Goal: Task Accomplishment & Management: Manage account settings

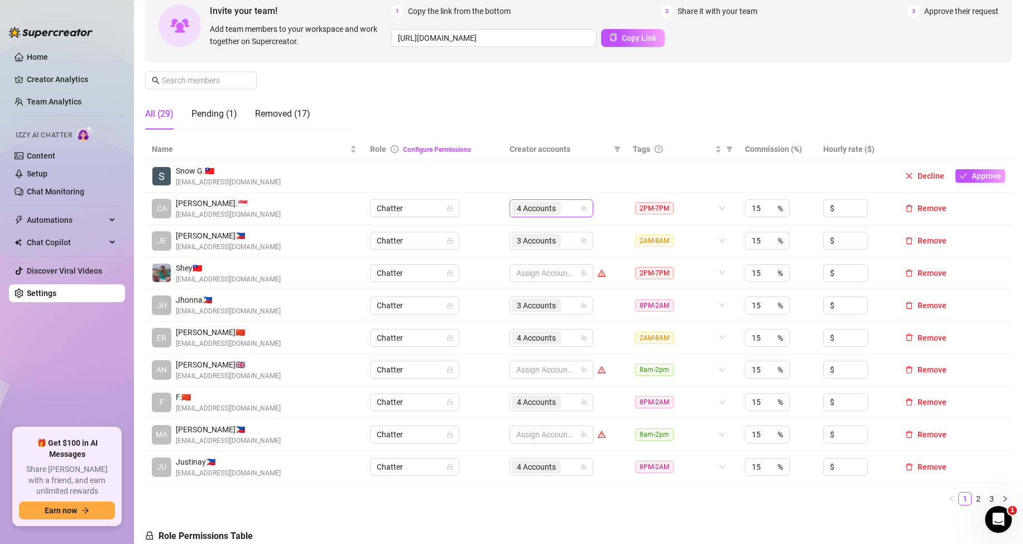
click at [564, 212] on div "4 Accounts" at bounding box center [546, 208] width 68 height 16
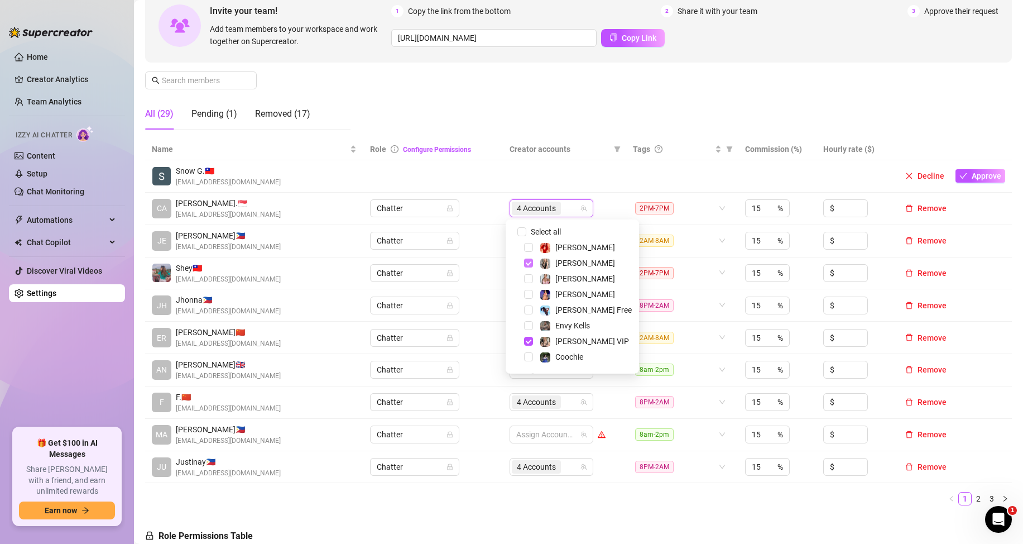
click at [528, 264] on span "Select tree node" at bounding box center [528, 262] width 9 height 9
click at [526, 341] on span "Select tree node" at bounding box center [528, 341] width 9 height 9
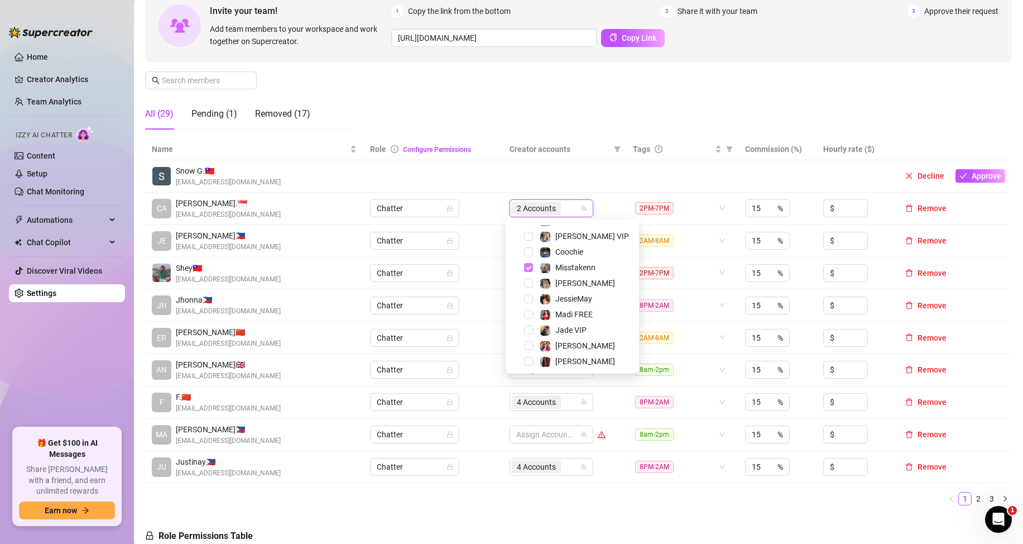
click at [529, 269] on span "Select tree node" at bounding box center [528, 267] width 9 height 9
click at [527, 296] on span "Select tree node" at bounding box center [528, 296] width 9 height 9
click at [526, 184] on td at bounding box center [564, 176] width 123 height 32
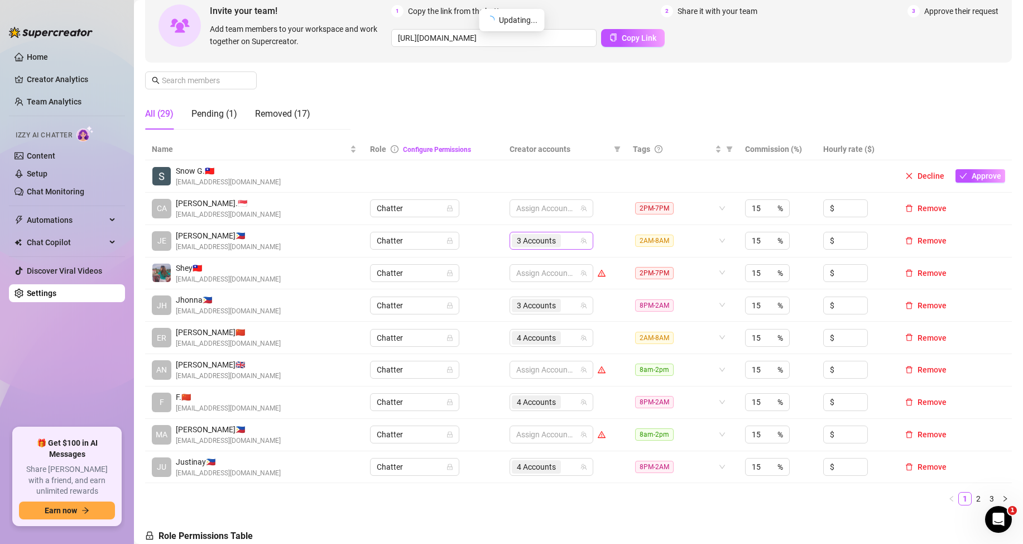
click at [562, 242] on div "3 Accounts" at bounding box center [546, 241] width 68 height 16
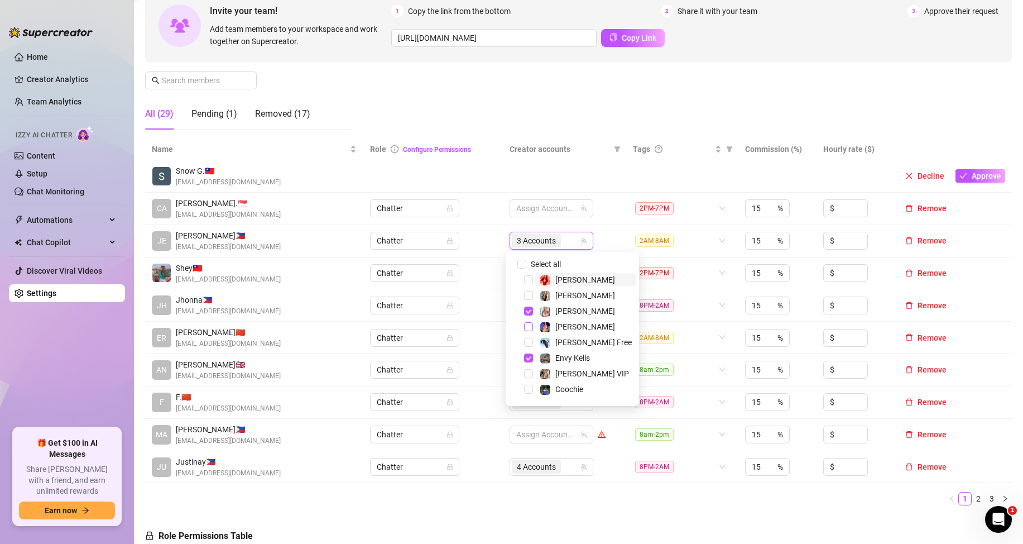
click at [531, 308] on div "Select all [PERSON_NAME] [PERSON_NAME] [PERSON_NAME] [PERSON_NAME] Free Envy [P…" at bounding box center [573, 437] width 128 height 360
click at [525, 311] on span "Select tree node" at bounding box center [528, 311] width 9 height 9
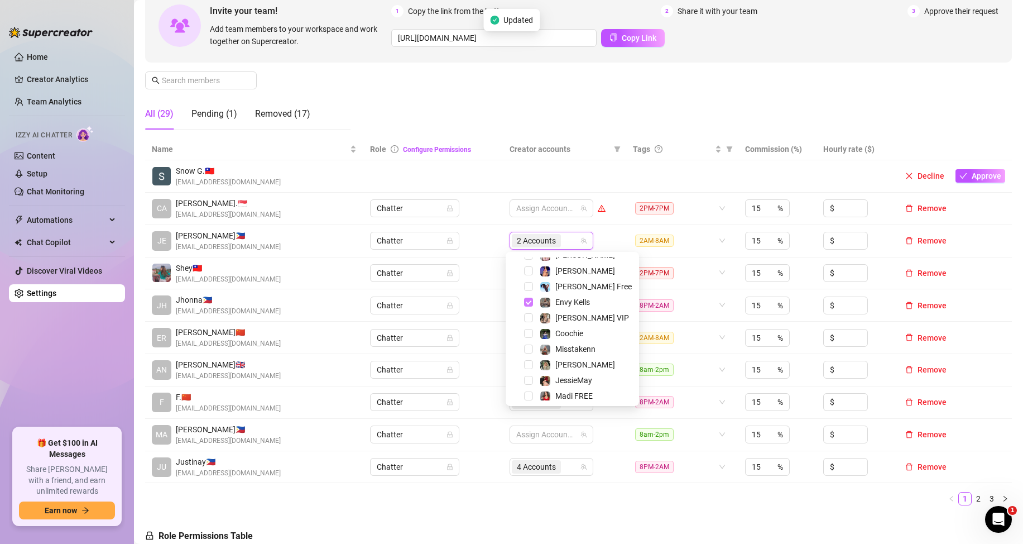
click at [532, 302] on span "Select tree node" at bounding box center [528, 302] width 9 height 9
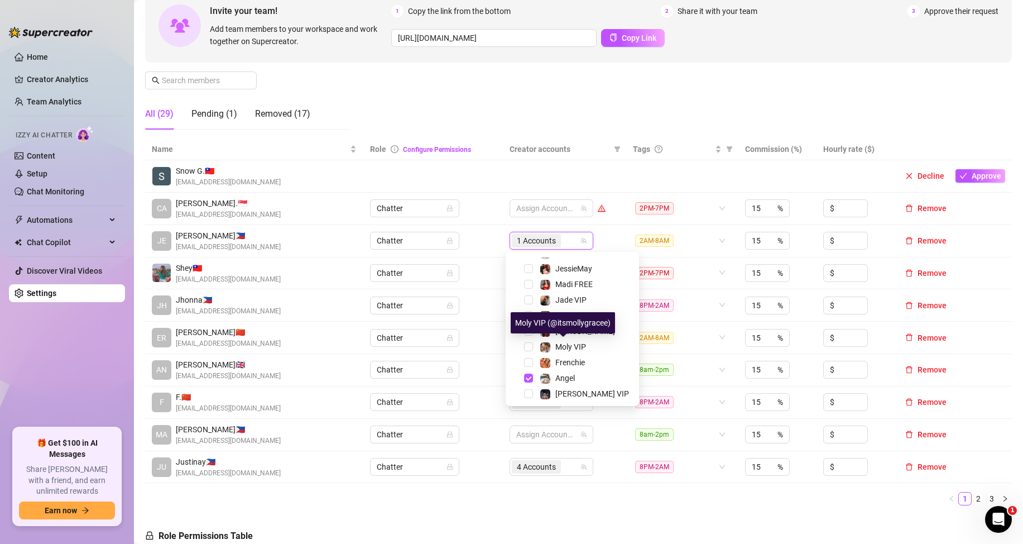
scroll to position [217, 0]
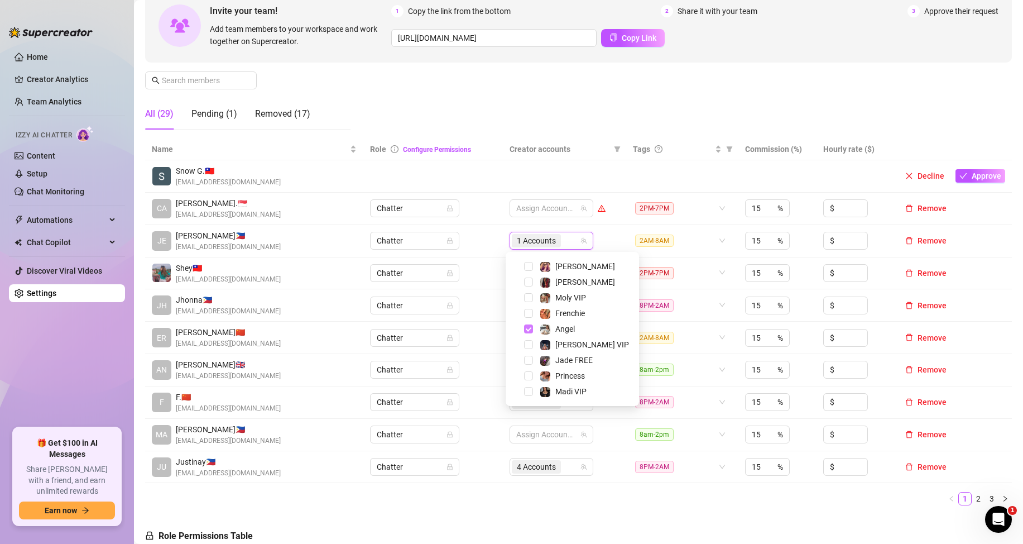
click at [525, 328] on span "Select tree node" at bounding box center [528, 328] width 9 height 9
click at [490, 263] on td "Chatter" at bounding box center [433, 273] width 140 height 32
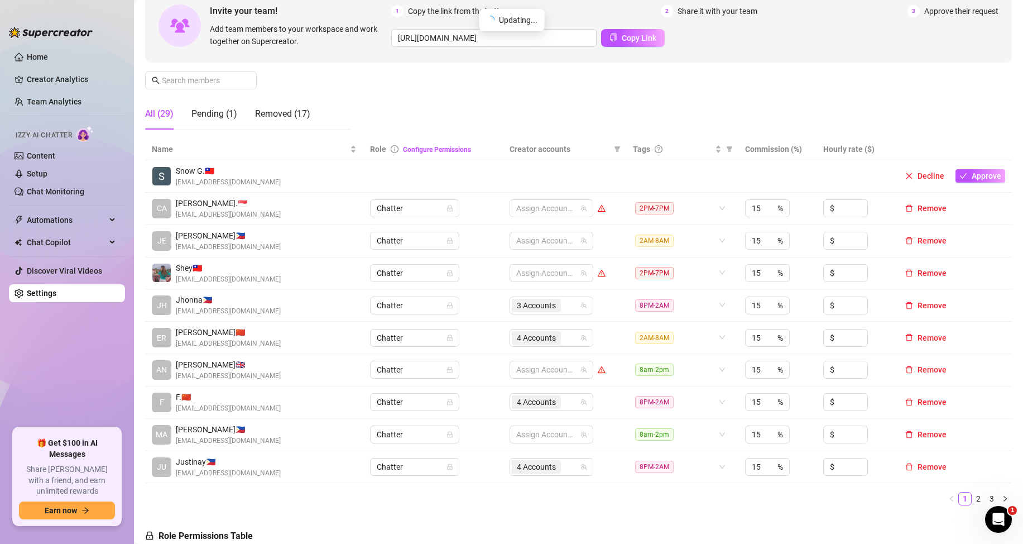
scroll to position [167, 0]
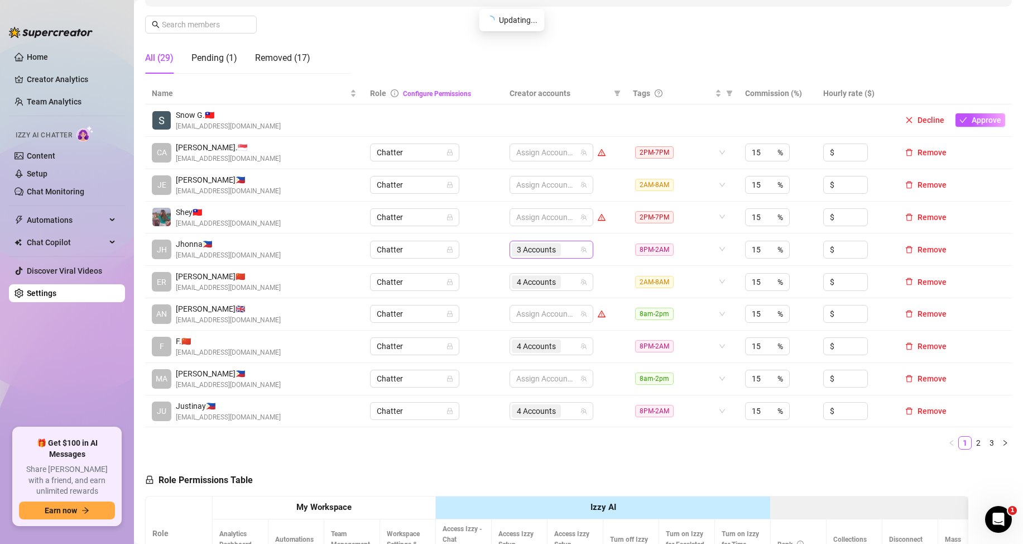
click at [566, 252] on div "3 Accounts" at bounding box center [546, 250] width 68 height 16
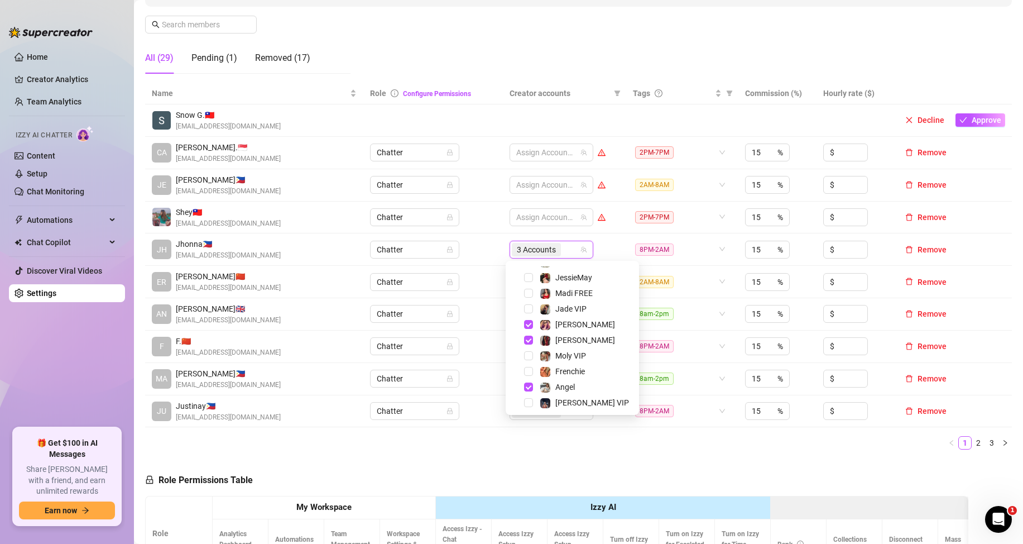
scroll to position [217, 0]
click at [531, 272] on span "Select tree node" at bounding box center [528, 275] width 9 height 9
click at [531, 288] on span "Select tree node" at bounding box center [528, 290] width 9 height 9
click at [530, 338] on span "Select tree node" at bounding box center [528, 337] width 9 height 9
click at [581, 450] on div "Name Role Configure Permissions Creator accounts Tags Commission (%) Hourly rat…" at bounding box center [578, 271] width 867 height 376
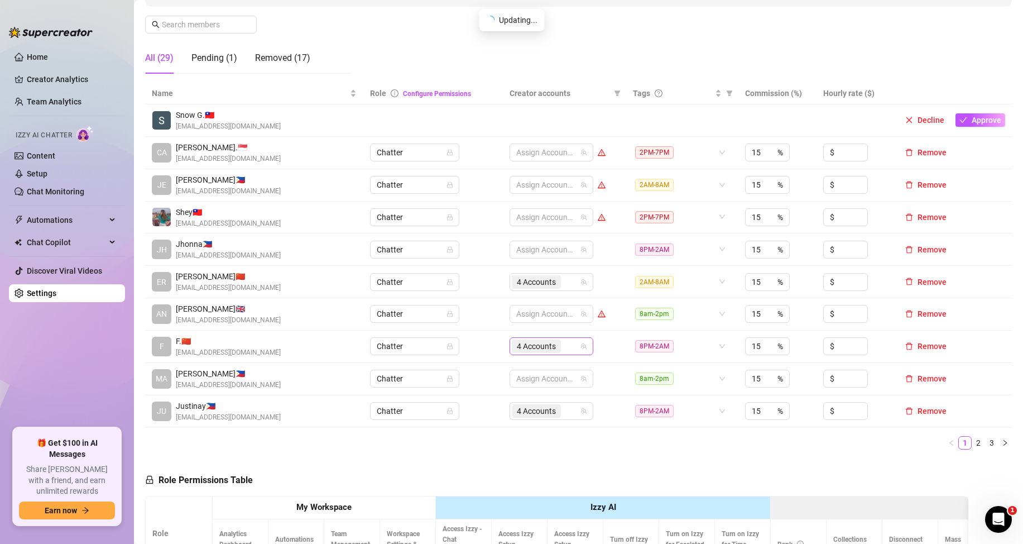
click at [562, 346] on div "4 Accounts" at bounding box center [546, 346] width 68 height 16
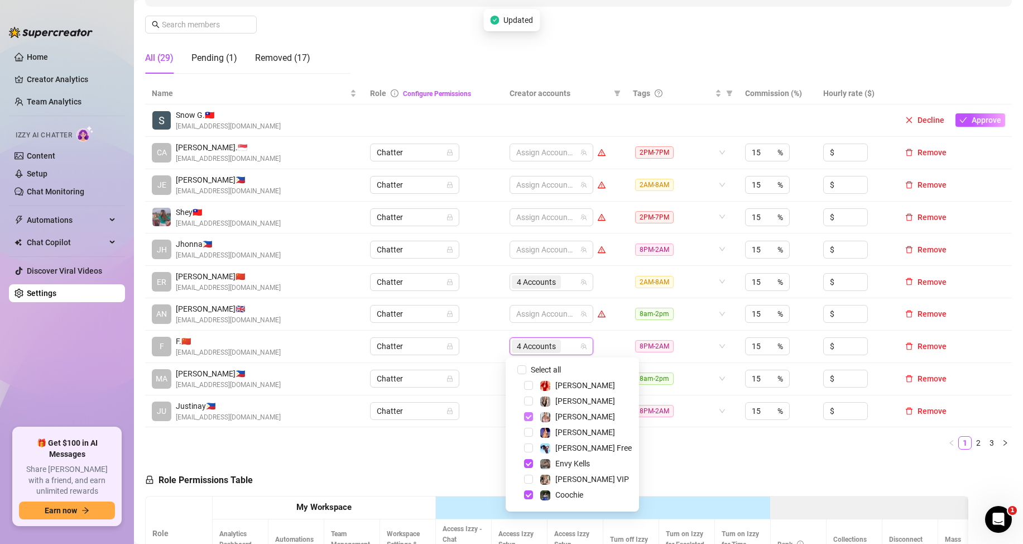
click at [526, 415] on span "Select tree node" at bounding box center [528, 416] width 9 height 9
click at [528, 463] on span "Select tree node" at bounding box center [528, 463] width 9 height 9
click at [529, 495] on span "Select tree node" at bounding box center [528, 494] width 9 height 9
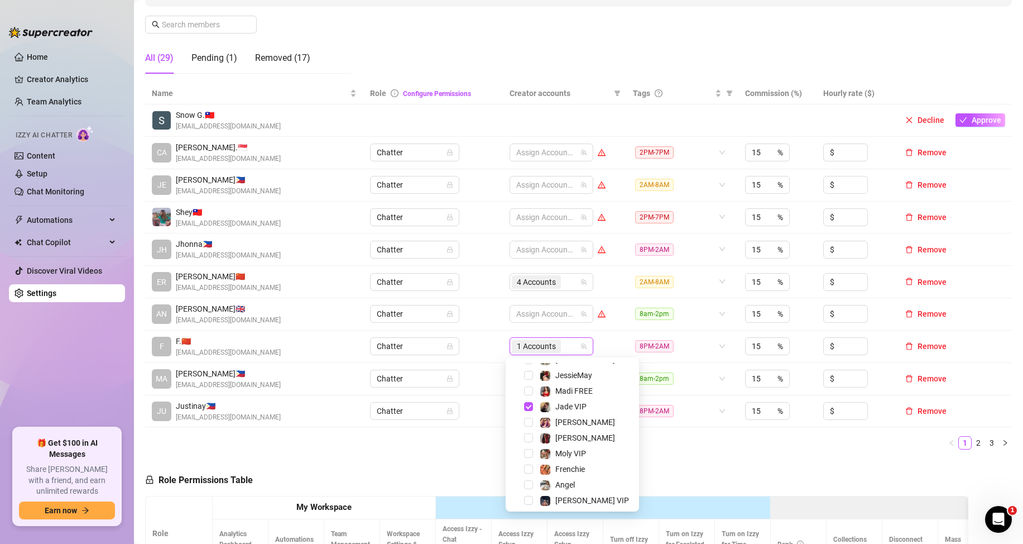
scroll to position [167, 0]
click at [528, 403] on span "Select tree node" at bounding box center [528, 405] width 9 height 9
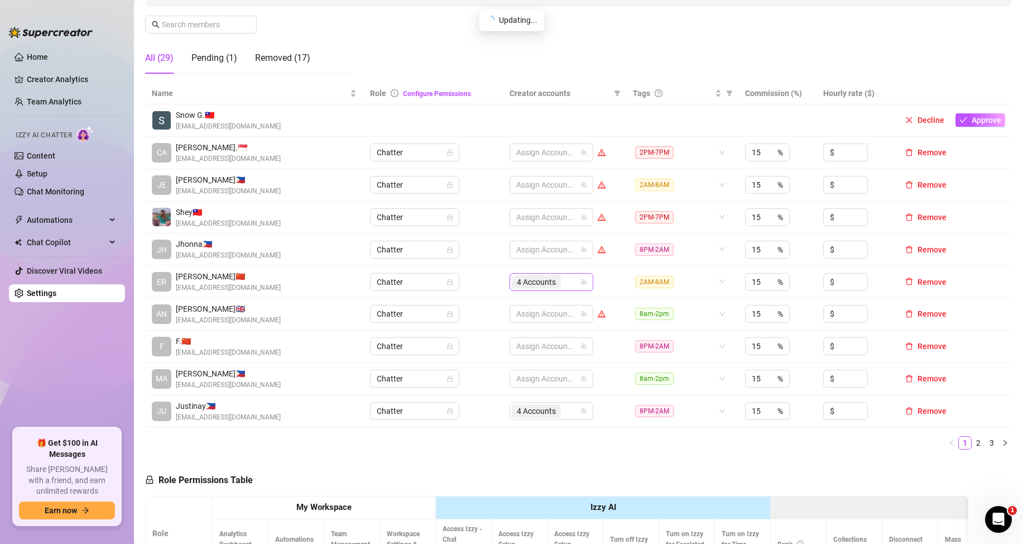
click at [564, 288] on div "4 Accounts" at bounding box center [546, 282] width 68 height 16
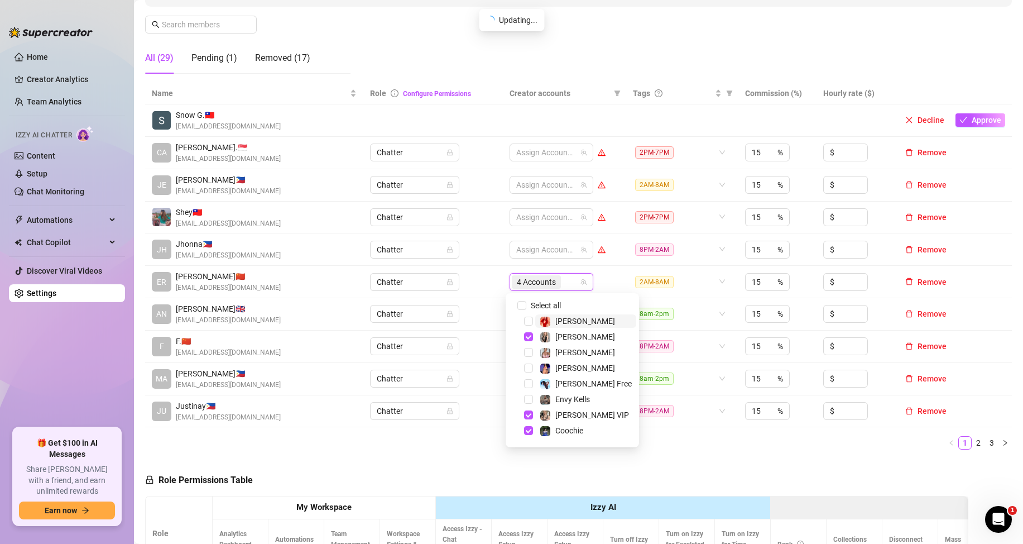
click at [566, 279] on div "4 Accounts" at bounding box center [546, 282] width 68 height 16
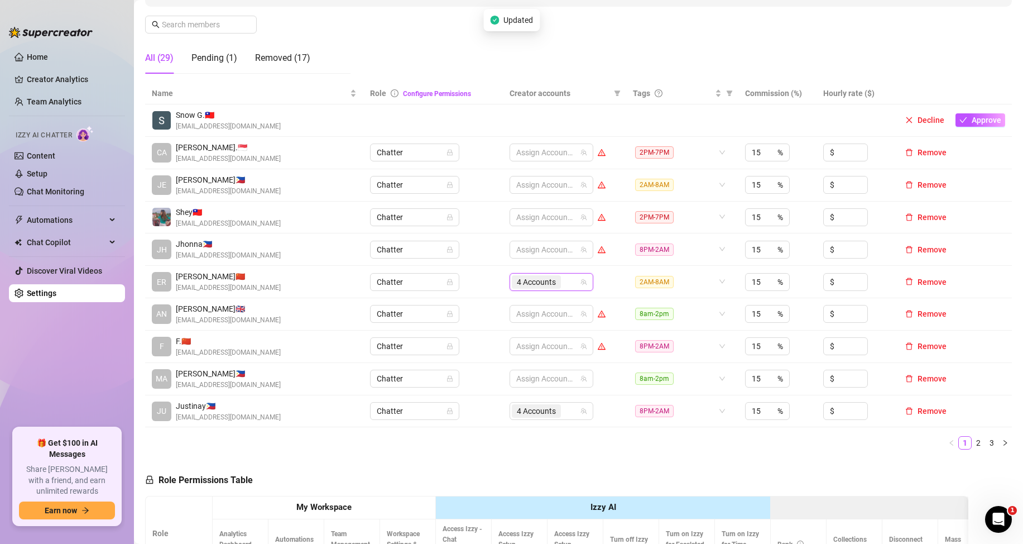
click at [530, 334] on td "Assign Accounts" at bounding box center [564, 347] width 123 height 32
click at [563, 279] on input "search" at bounding box center [564, 281] width 2 height 13
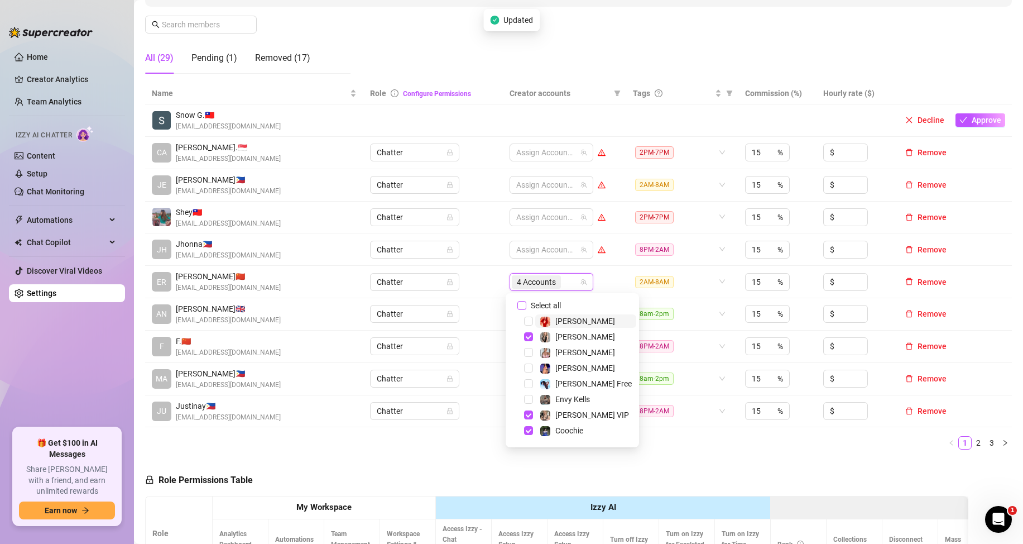
click at [523, 310] on label "Select all" at bounding box center [542, 305] width 48 height 12
click at [523, 310] on input "Select all" at bounding box center [522, 305] width 9 height 9
click at [523, 307] on input "Select all" at bounding box center [522, 305] width 9 height 9
checkbox input "false"
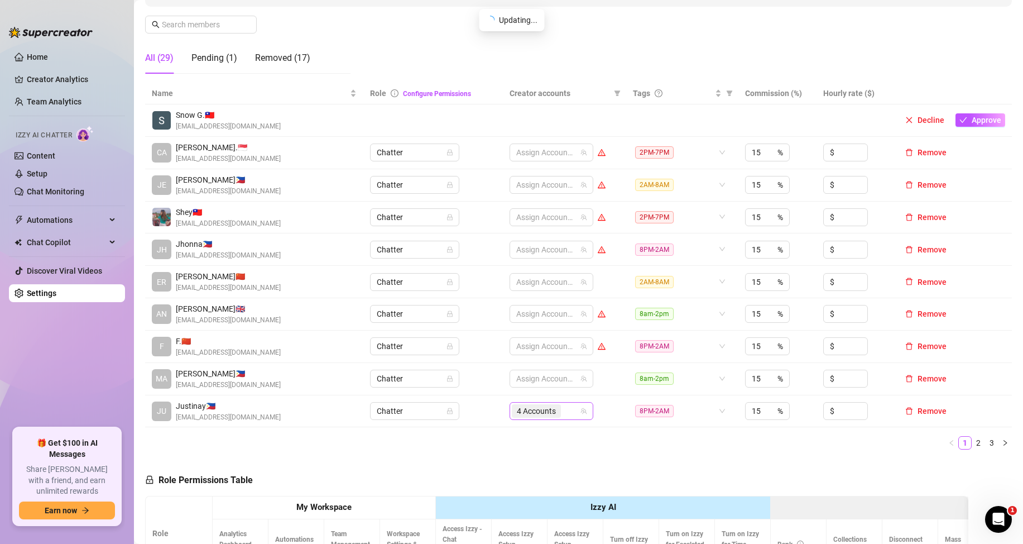
click at [563, 411] on div "4 Accounts" at bounding box center [546, 411] width 68 height 16
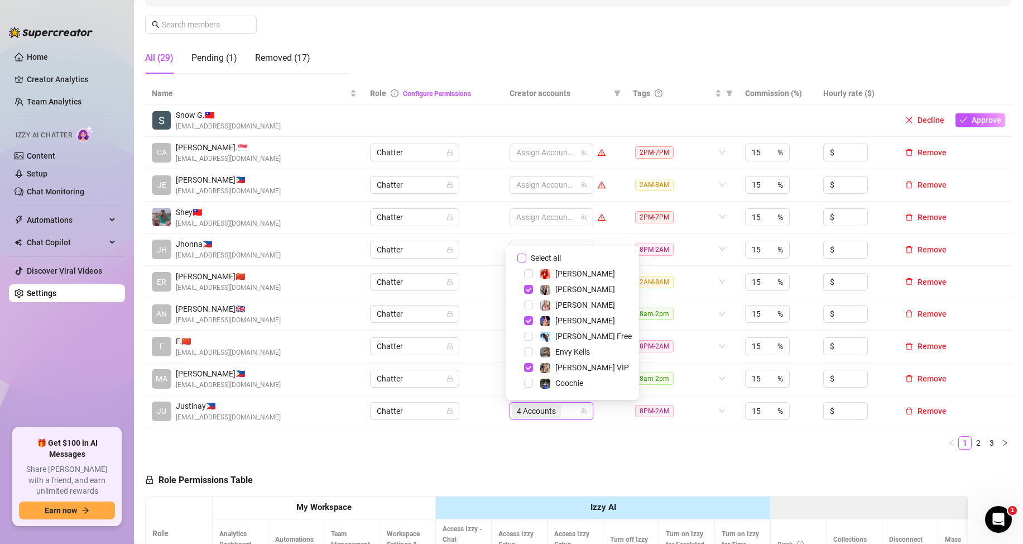
click at [522, 259] on input "Select all" at bounding box center [522, 257] width 9 height 9
checkbox input "false"
click at [759, 448] on ul "1 2 3" at bounding box center [578, 442] width 867 height 13
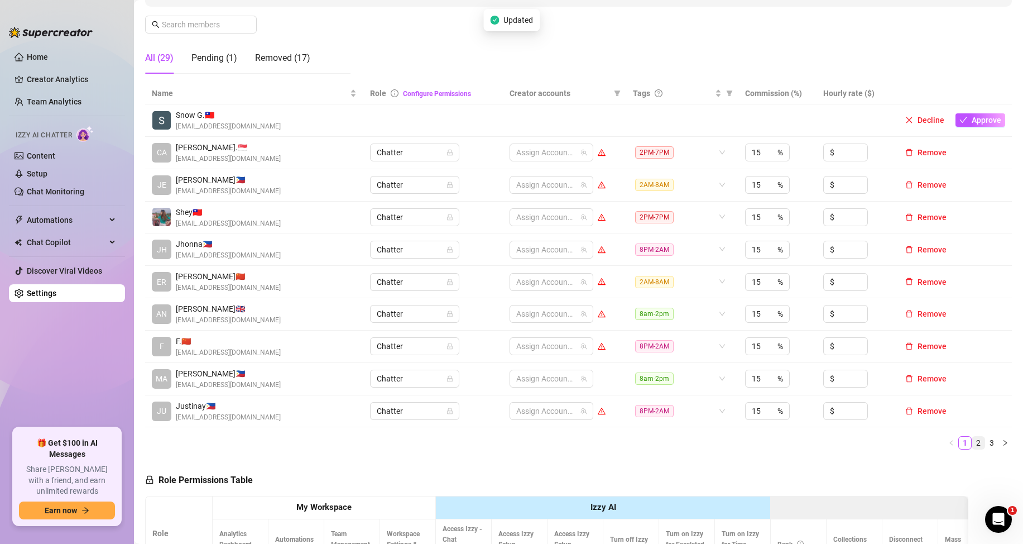
click at [973, 443] on link "2" at bounding box center [979, 443] width 12 height 12
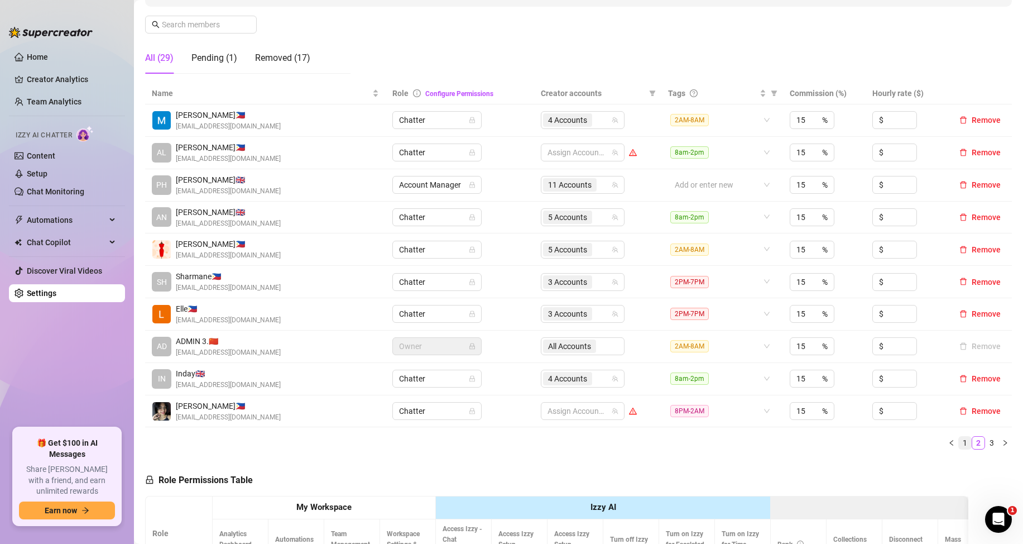
click at [959, 444] on link "1" at bounding box center [965, 443] width 12 height 12
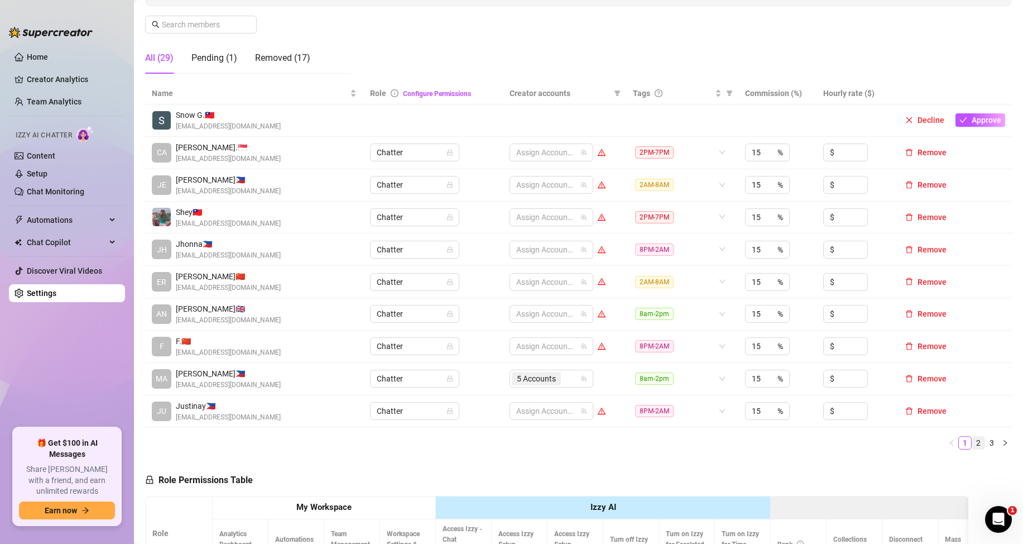
click at [973, 444] on link "2" at bounding box center [979, 443] width 12 height 12
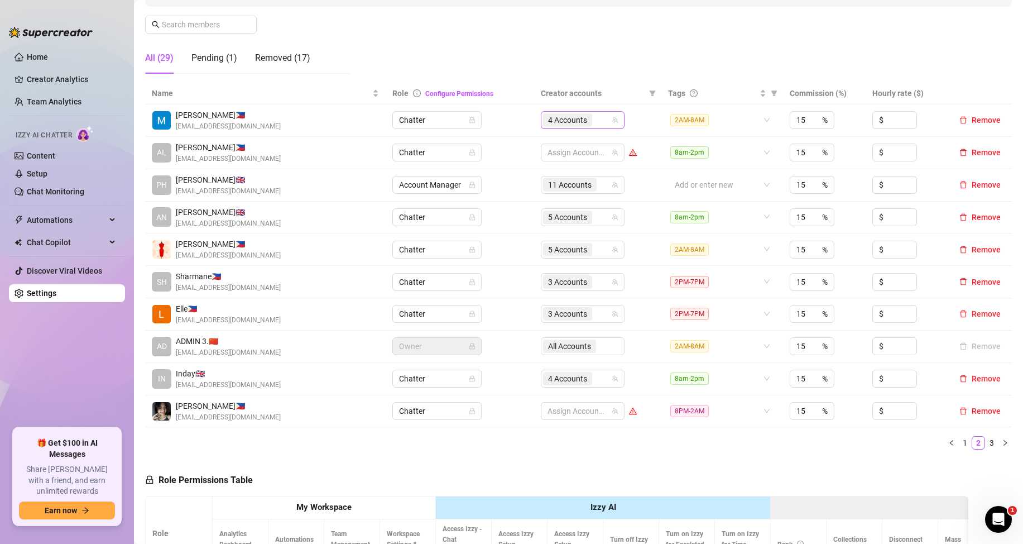
click at [593, 117] on div "4 Accounts" at bounding box center [577, 120] width 68 height 16
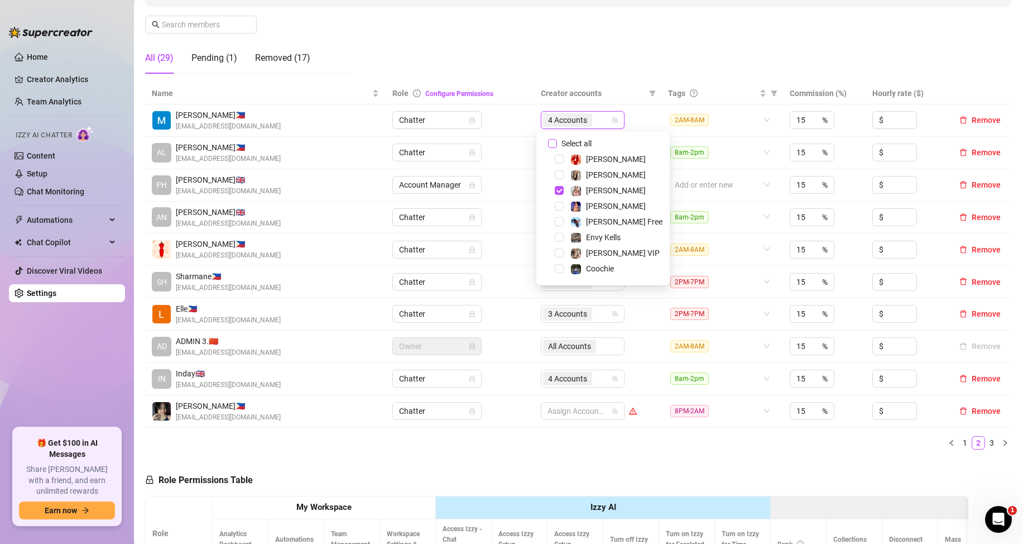
click at [553, 142] on input "Select all" at bounding box center [552, 143] width 9 height 9
checkbox input "false"
click at [616, 83] on th "Creator accounts" at bounding box center [597, 94] width 127 height 22
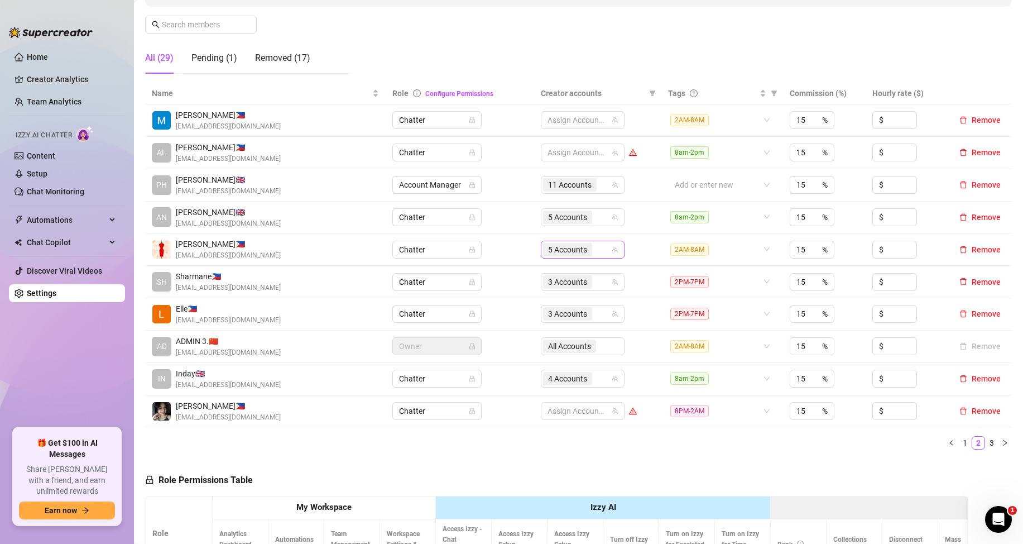
click at [597, 247] on div "5 Accounts" at bounding box center [577, 250] width 68 height 16
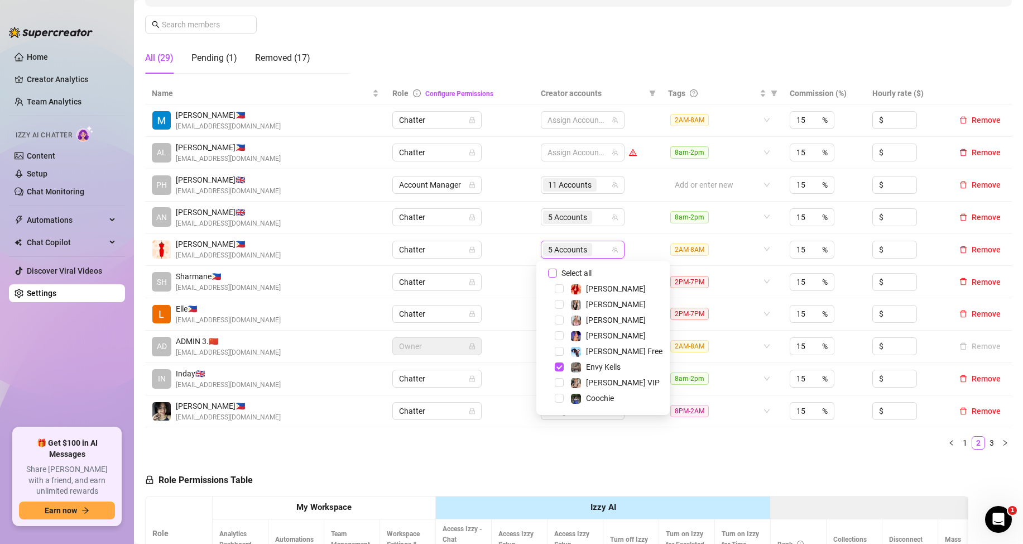
click at [554, 272] on input "Select all" at bounding box center [552, 273] width 9 height 9
checkbox input "false"
click at [650, 230] on td "5 Accounts" at bounding box center [597, 218] width 127 height 32
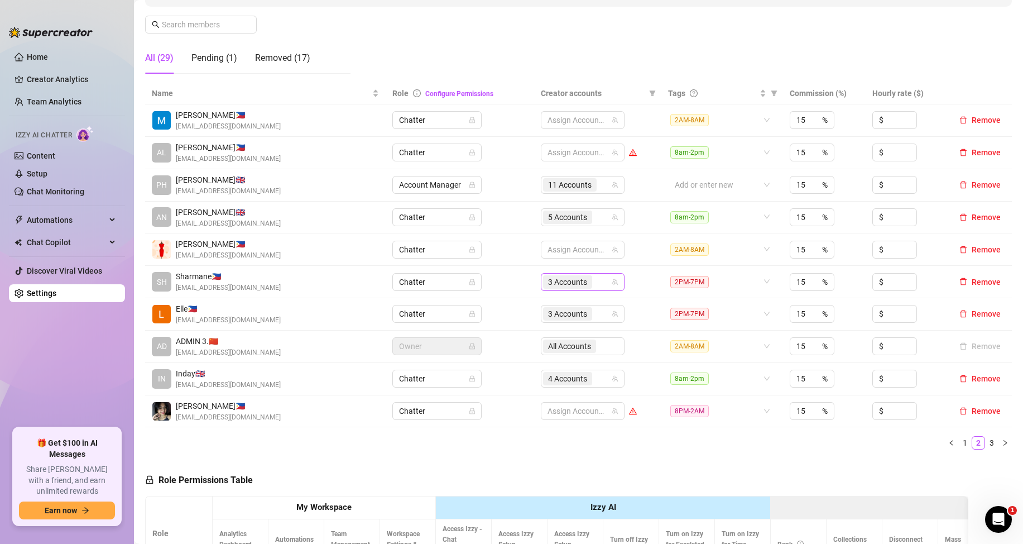
click at [596, 284] on div "3 Accounts" at bounding box center [577, 282] width 68 height 16
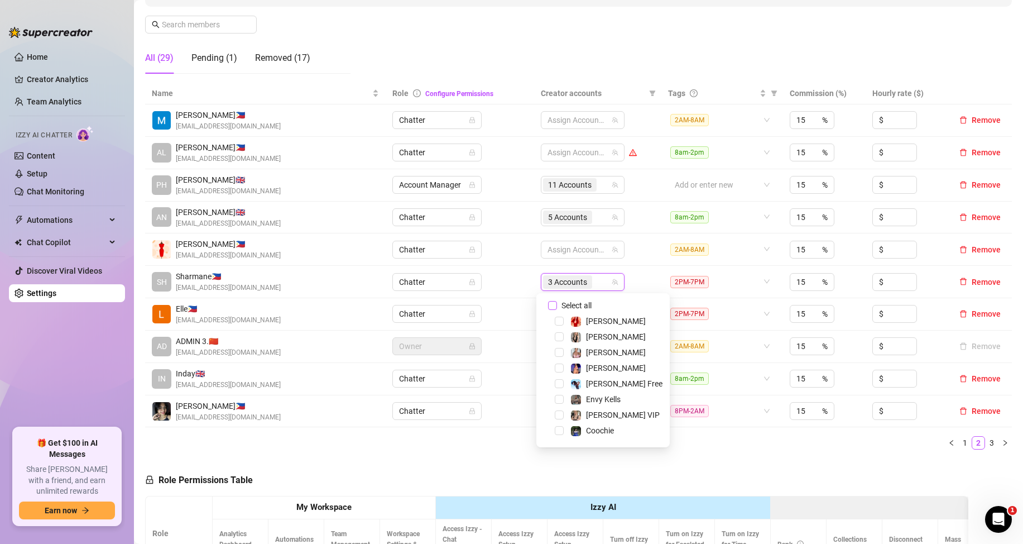
click at [553, 306] on input "Select all" at bounding box center [552, 305] width 9 height 9
checkbox input "false"
click at [634, 270] on td "Assign Accounts" at bounding box center [597, 282] width 127 height 32
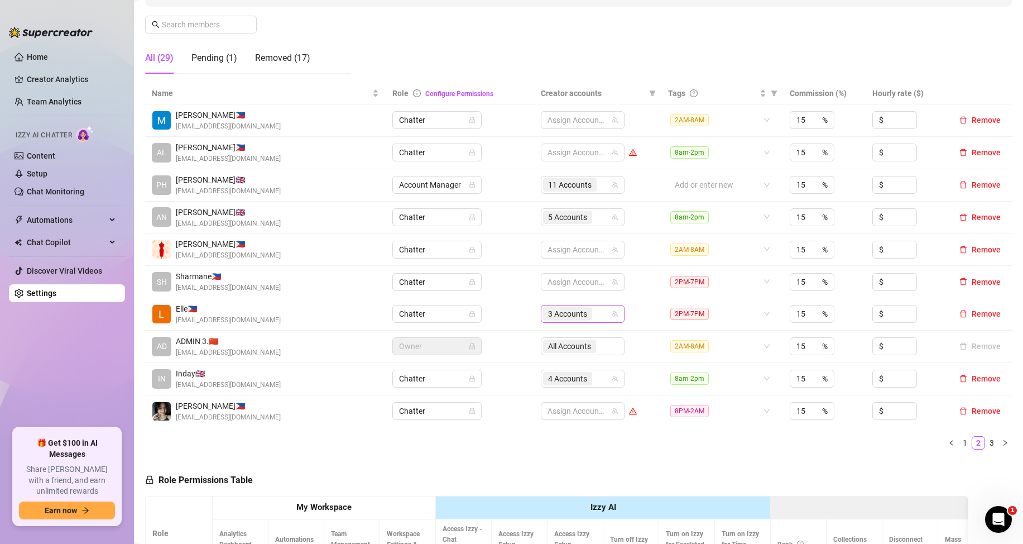
click at [598, 315] on div "3 Accounts" at bounding box center [577, 314] width 68 height 16
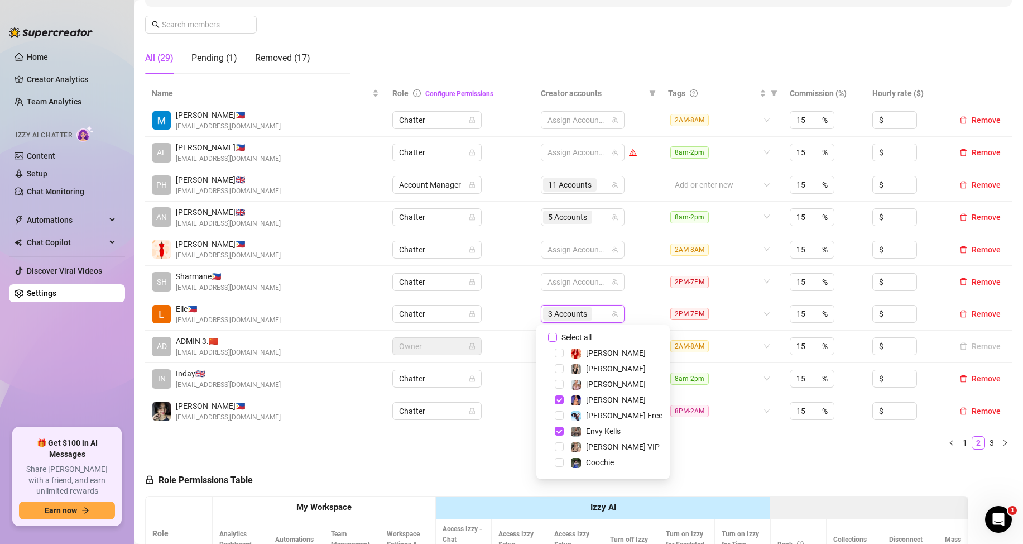
click at [553, 336] on input "Select all" at bounding box center [552, 337] width 9 height 9
checkbox input "false"
click at [641, 302] on td "Assign Accounts" at bounding box center [597, 314] width 127 height 32
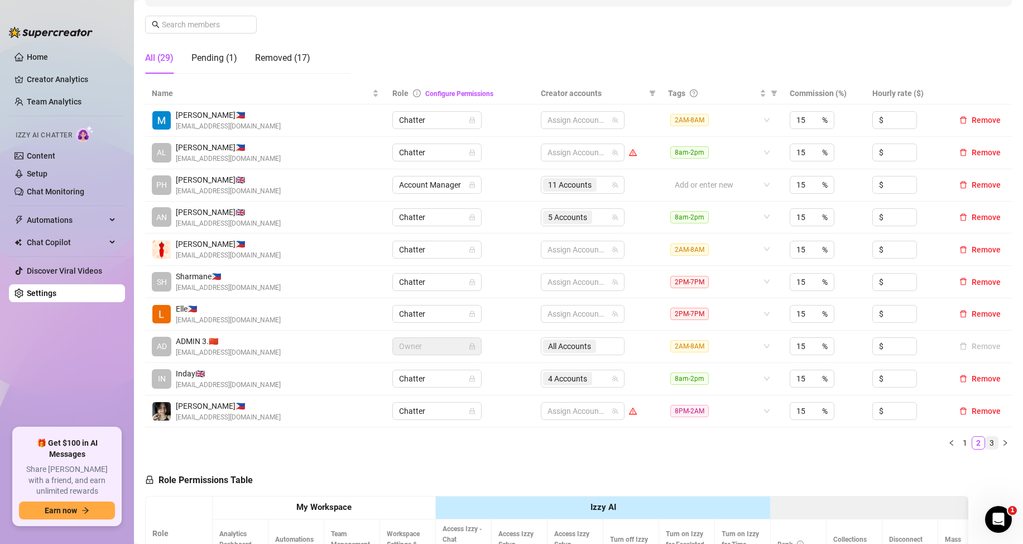
click at [986, 441] on link "3" at bounding box center [992, 443] width 12 height 12
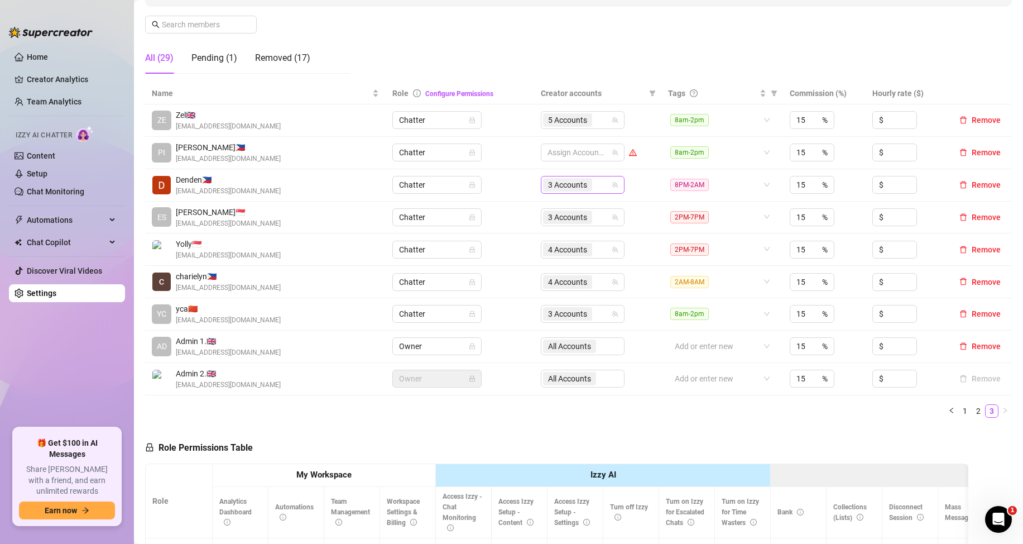
click at [595, 183] on div "3 Accounts" at bounding box center [577, 185] width 68 height 16
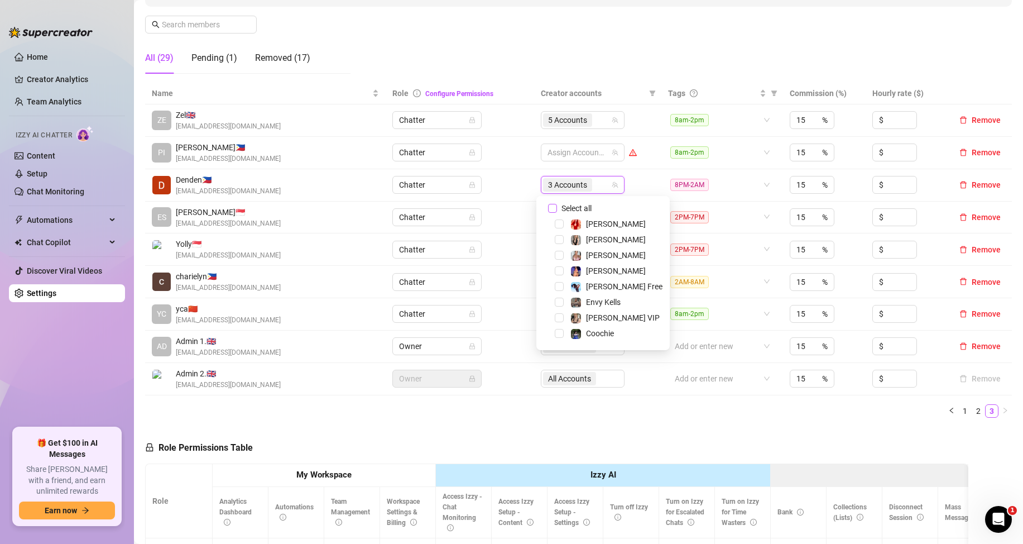
click at [555, 210] on input "Select all" at bounding box center [552, 208] width 9 height 9
checkbox input "false"
click at [642, 184] on td "Assign Accounts" at bounding box center [597, 185] width 127 height 32
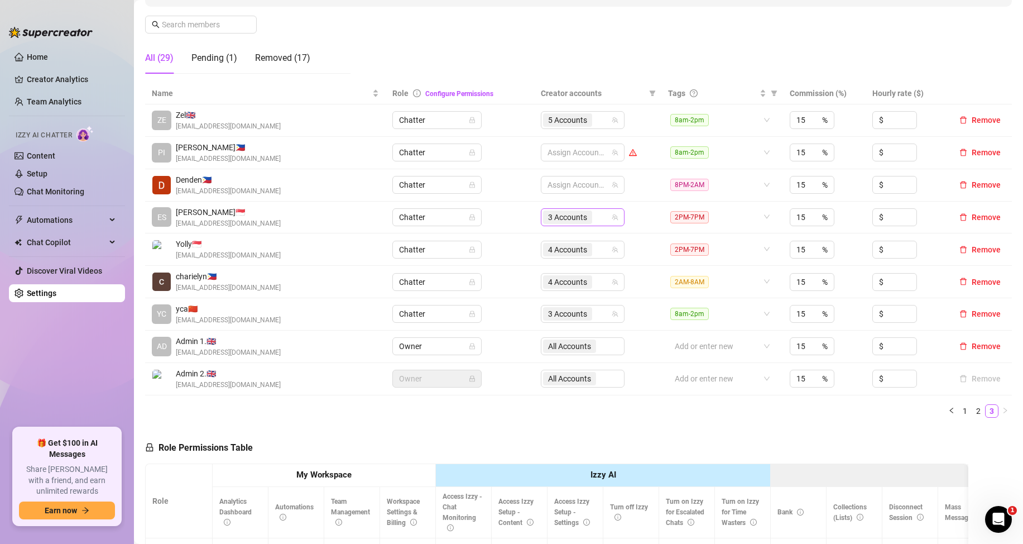
click at [600, 223] on div "3 Accounts" at bounding box center [577, 217] width 68 height 16
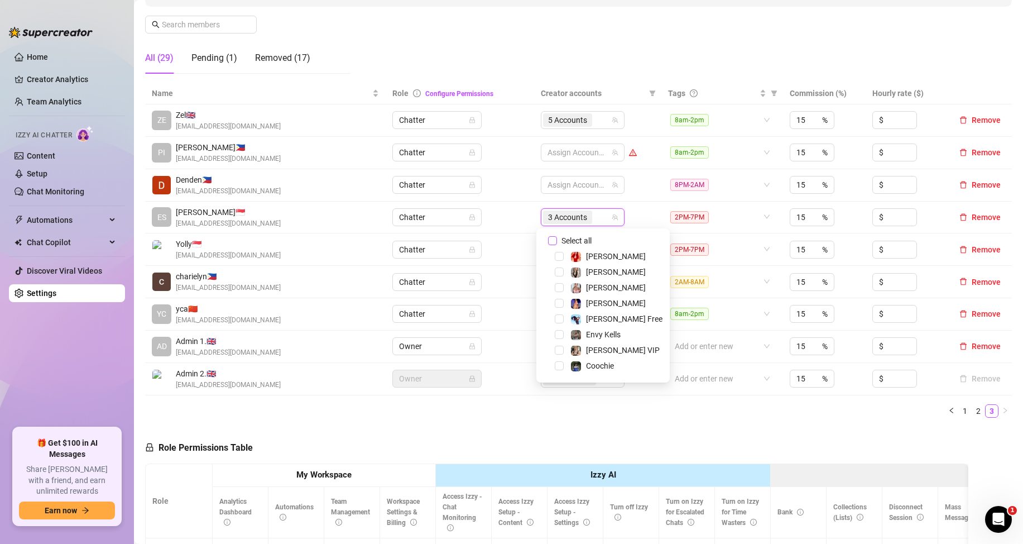
click at [550, 241] on input "Select all" at bounding box center [552, 240] width 9 height 9
checkbox input "false"
click at [642, 197] on td "Assign Accounts" at bounding box center [597, 185] width 127 height 32
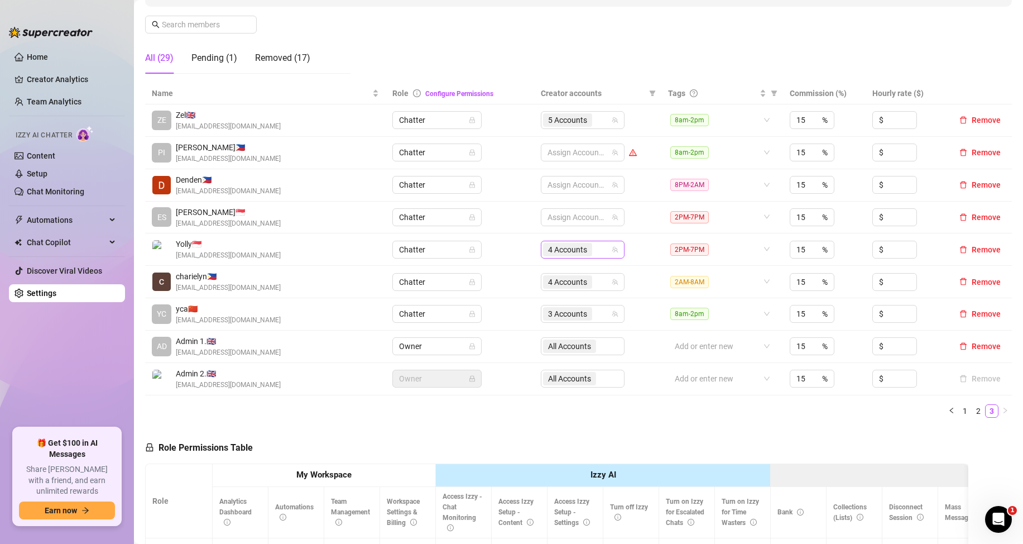
click at [601, 251] on div "4 Accounts" at bounding box center [577, 250] width 68 height 16
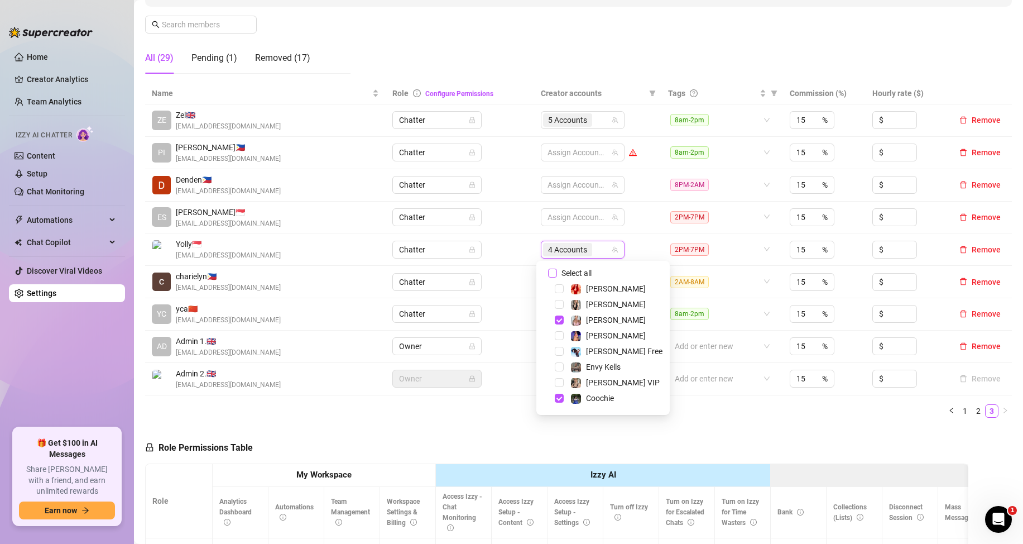
click at [554, 272] on input "Select all" at bounding box center [552, 273] width 9 height 9
checkbox input "false"
click at [625, 224] on td "Assign Accounts" at bounding box center [597, 218] width 127 height 32
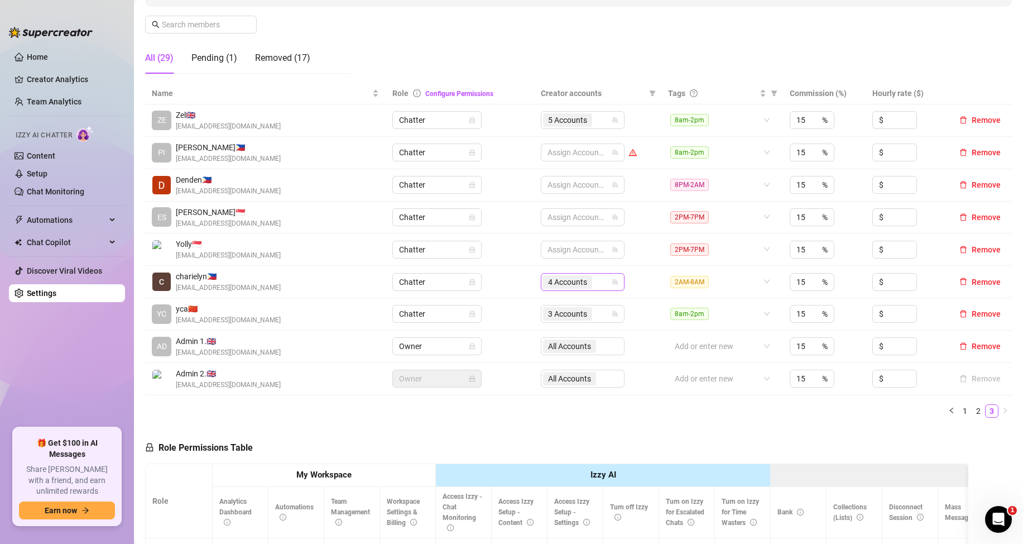
click at [601, 280] on div "4 Accounts" at bounding box center [577, 282] width 68 height 16
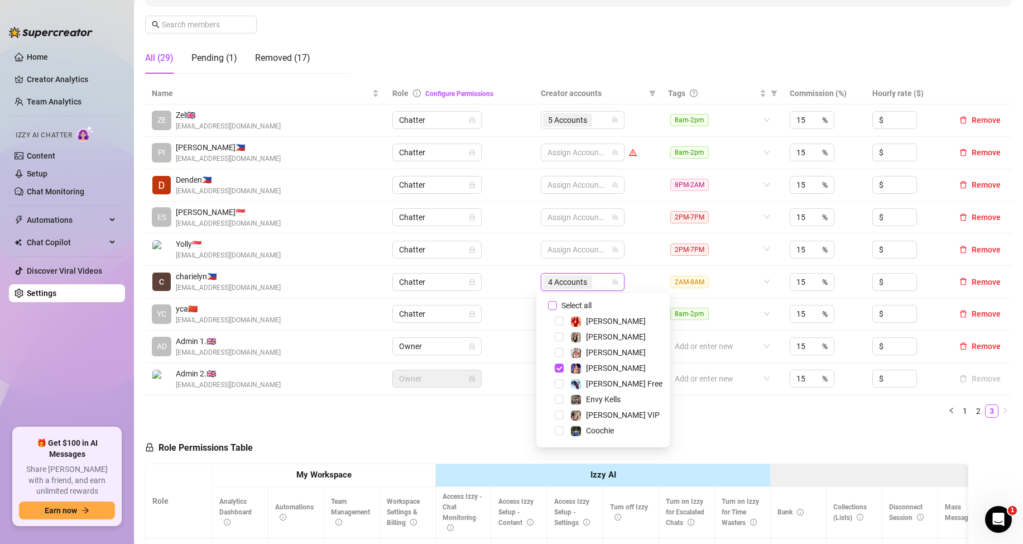
click at [553, 306] on input "Select all" at bounding box center [552, 305] width 9 height 9
checkbox input "false"
click at [638, 271] on td "Assign Accounts" at bounding box center [597, 282] width 127 height 32
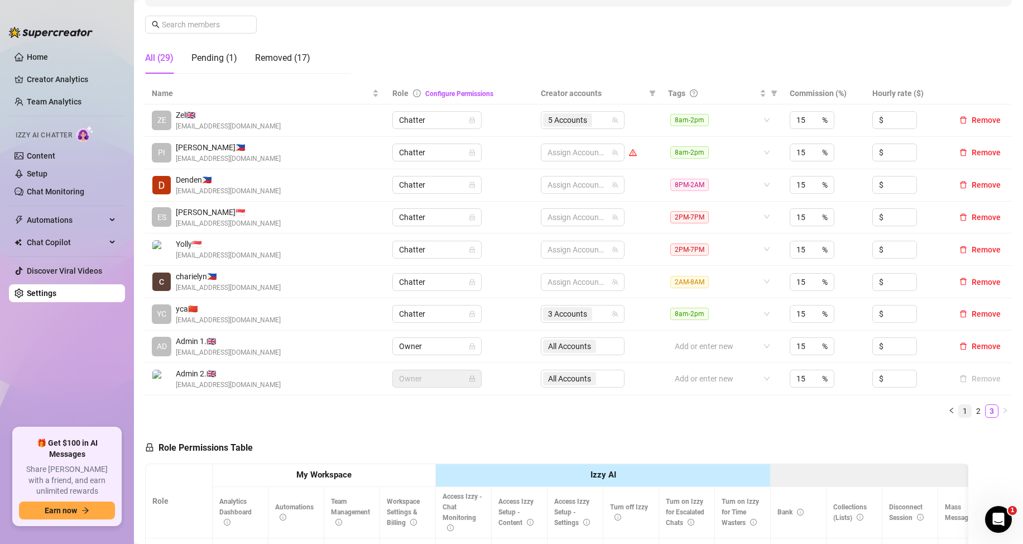
click at [959, 409] on link "1" at bounding box center [965, 411] width 12 height 12
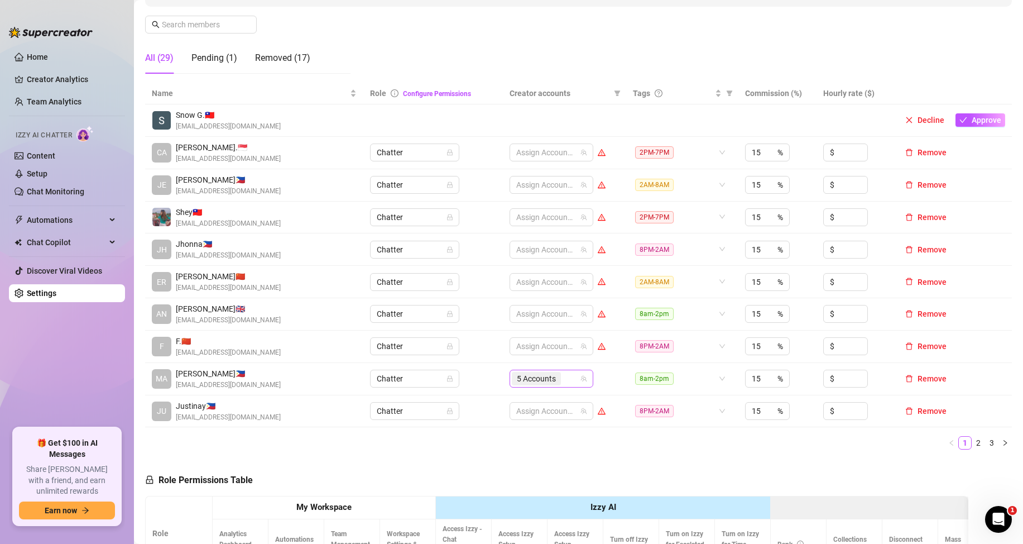
click at [569, 381] on div "5 Accounts" at bounding box center [546, 379] width 68 height 16
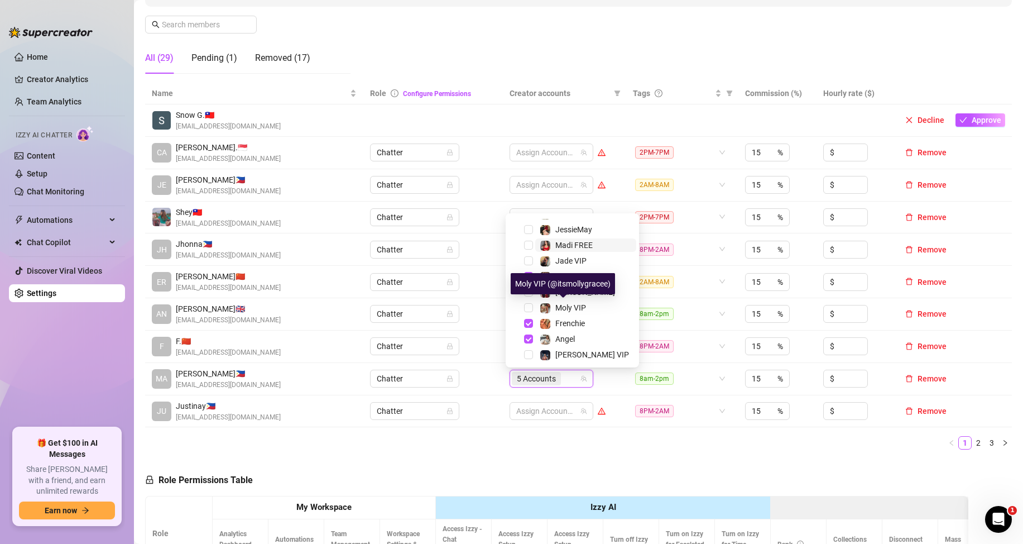
scroll to position [217, 0]
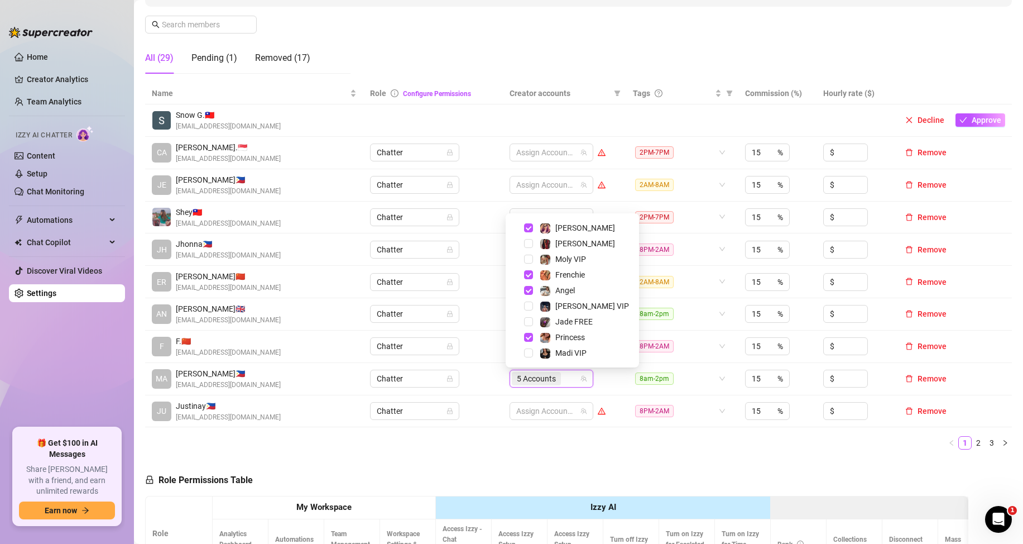
click at [568, 456] on div "Name Role Configure Permissions Creator accounts Tags Commission (%) Hourly rat…" at bounding box center [578, 271] width 867 height 376
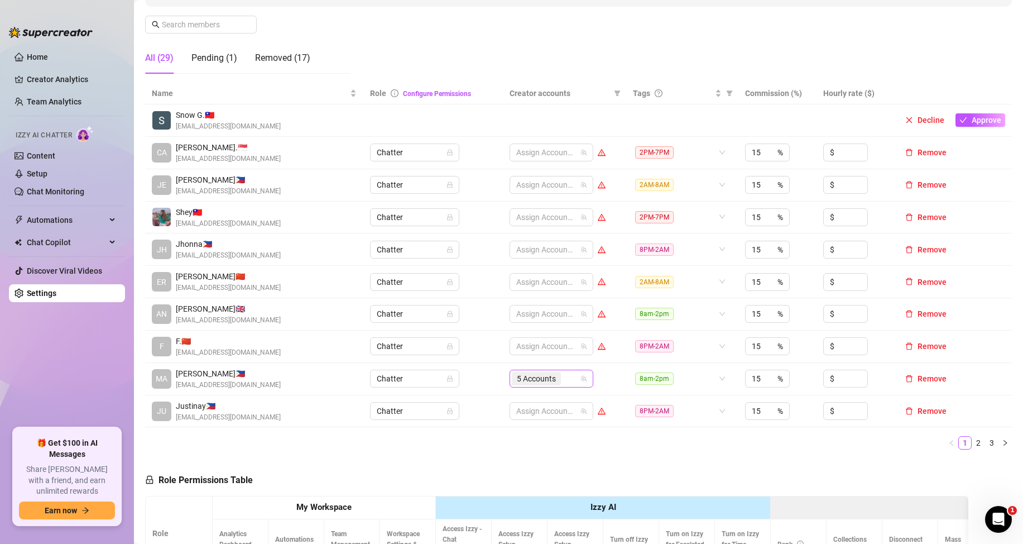
click at [567, 379] on div "5 Accounts" at bounding box center [546, 379] width 68 height 16
